Goal: Find specific page/section: Find specific page/section

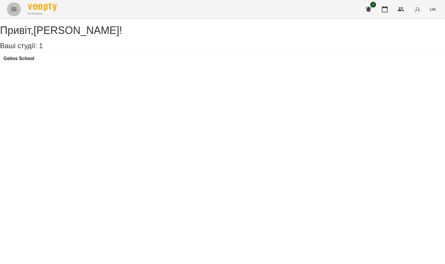
click at [14, 10] on icon "Menu" at bounding box center [13, 9] width 7 height 7
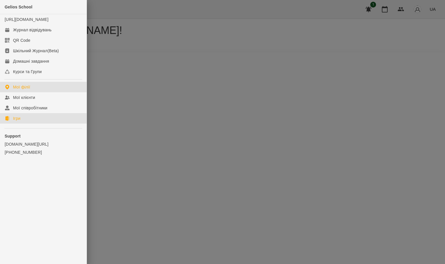
click at [32, 123] on link "Ігри" at bounding box center [43, 118] width 87 height 10
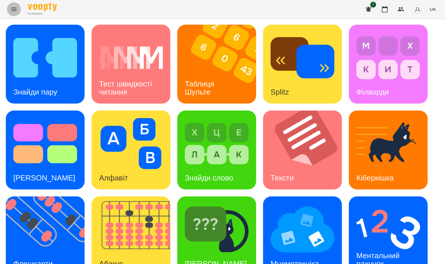
click at [14, 9] on icon "Menu" at bounding box center [13, 9] width 5 height 3
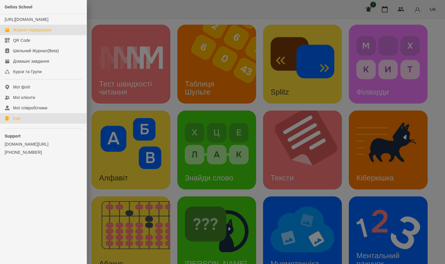
click at [29, 33] on div "Журнал відвідувань" at bounding box center [32, 30] width 39 height 6
